Goal: Task Accomplishment & Management: Complete application form

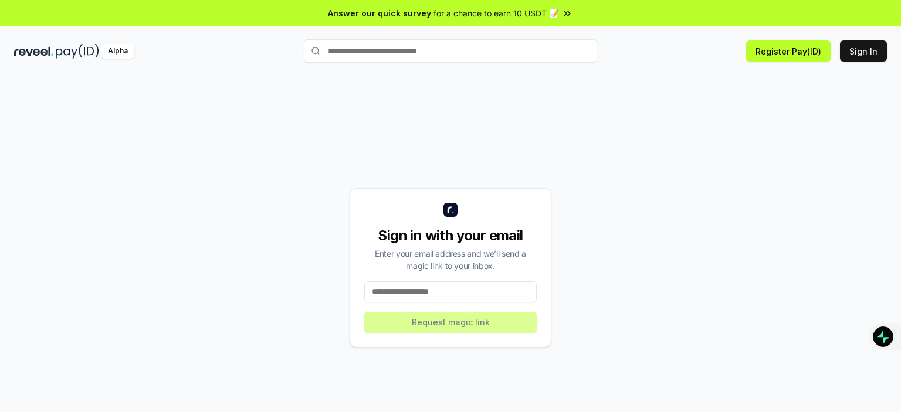
click at [458, 294] on input at bounding box center [450, 292] width 172 height 21
type input "**********"
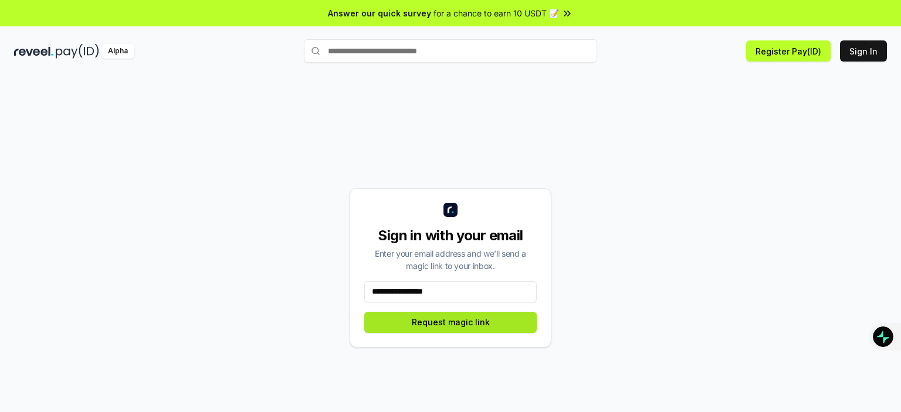
click at [456, 324] on button "Request magic link" at bounding box center [450, 322] width 172 height 21
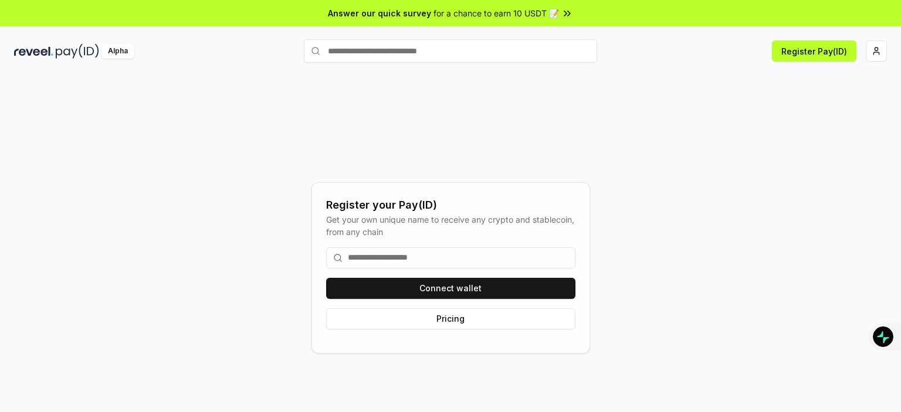
click at [419, 258] on input at bounding box center [450, 258] width 249 height 21
click at [387, 260] on input at bounding box center [450, 258] width 249 height 21
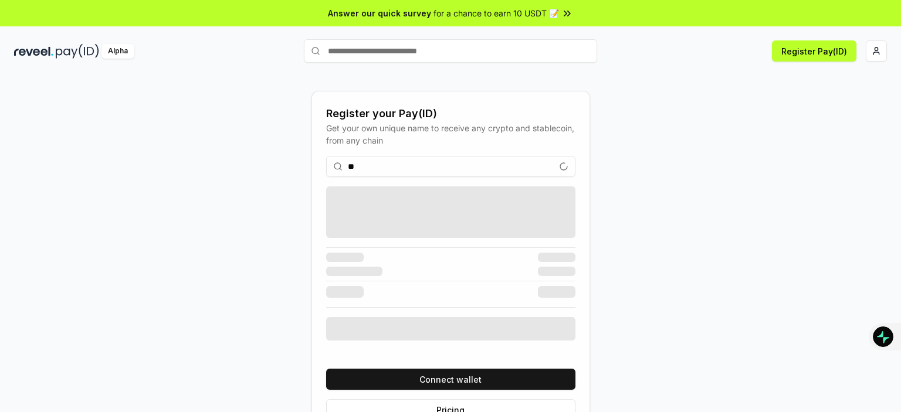
type input "*"
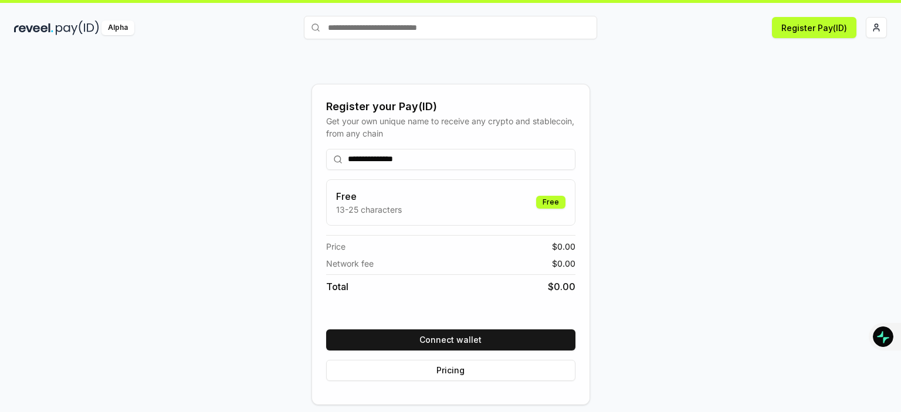
scroll to position [33, 0]
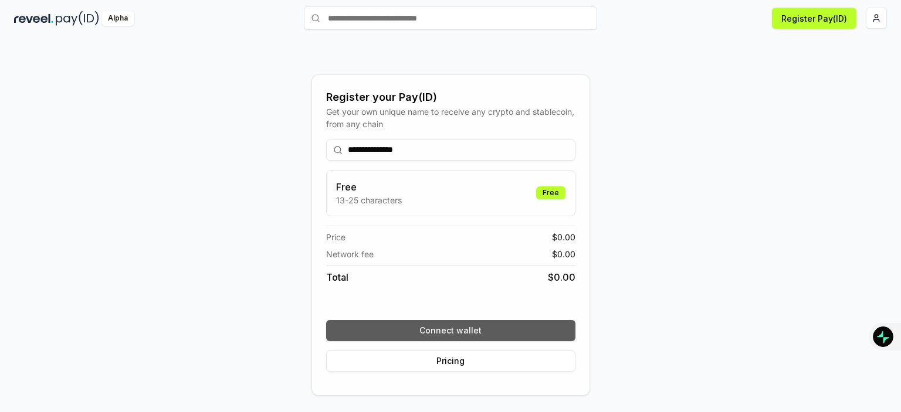
type input "**********"
click at [443, 326] on button "Connect wallet" at bounding box center [450, 330] width 249 height 21
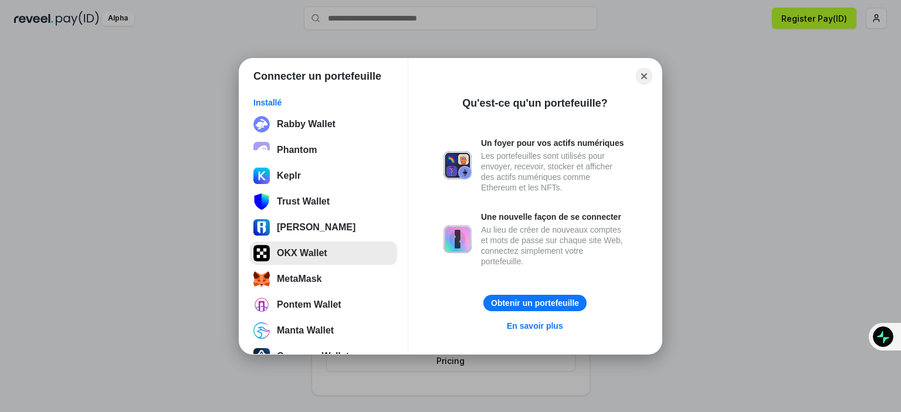
click at [306, 252] on button "OKX Wallet" at bounding box center [323, 253] width 147 height 23
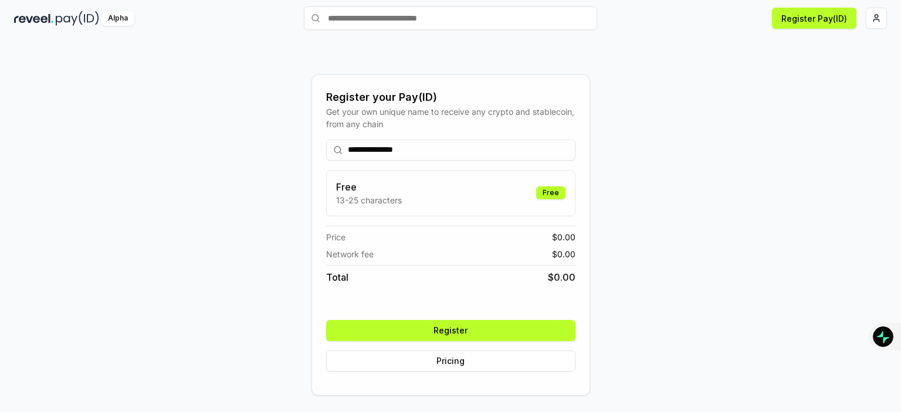
click at [452, 329] on button "Register" at bounding box center [450, 330] width 249 height 21
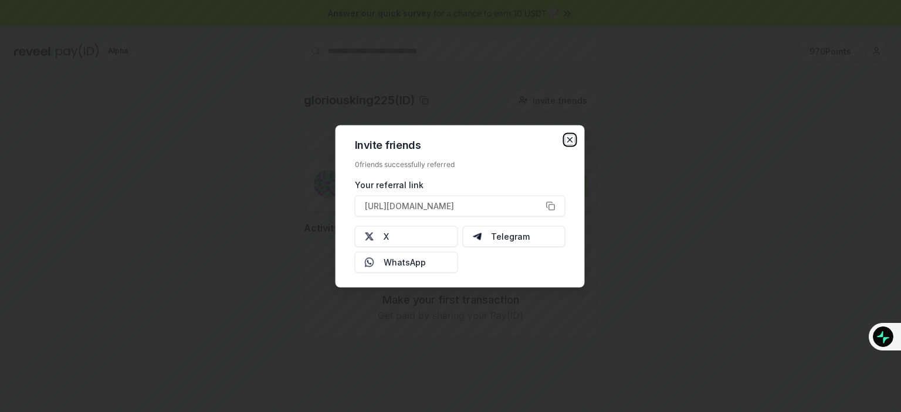
click at [570, 140] on icon "button" at bounding box center [570, 139] width 5 height 5
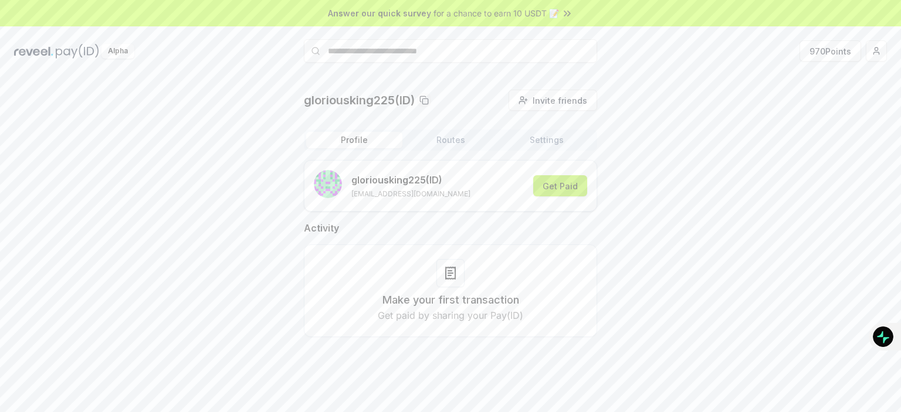
click at [563, 189] on button "Get Paid" at bounding box center [560, 185] width 54 height 21
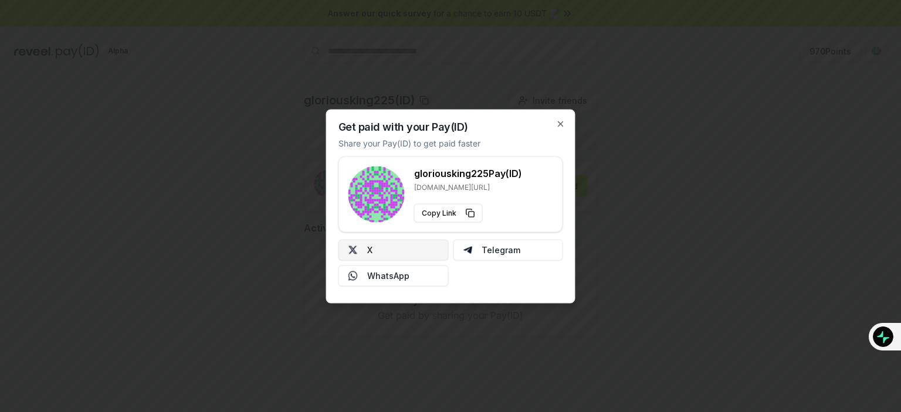
click at [366, 252] on button "X" at bounding box center [393, 249] width 110 height 21
